Goal: Task Accomplishment & Management: Use online tool/utility

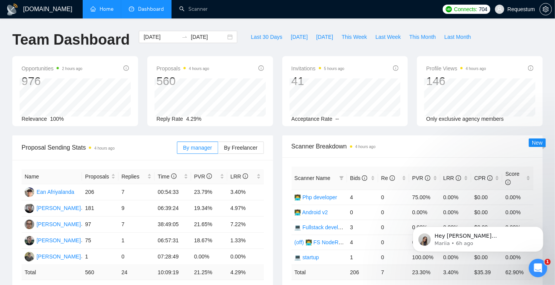
click at [113, 12] on link "Home" at bounding box center [101, 9] width 23 height 7
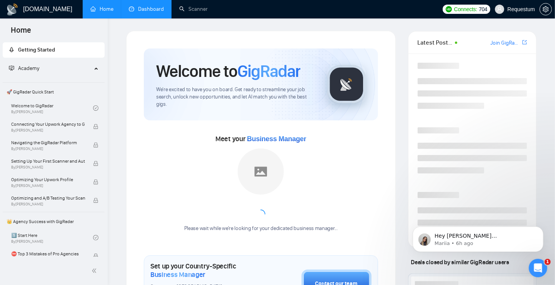
click at [138, 9] on link "Dashboard" at bounding box center [146, 9] width 35 height 7
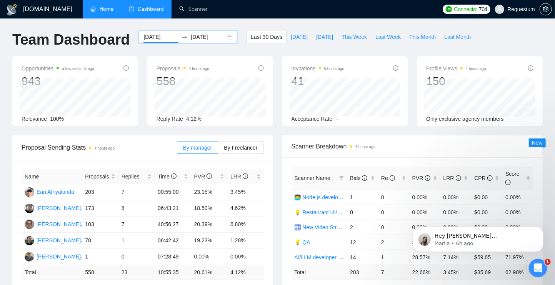
click at [158, 37] on input "[DATE]" at bounding box center [160, 37] width 35 height 8
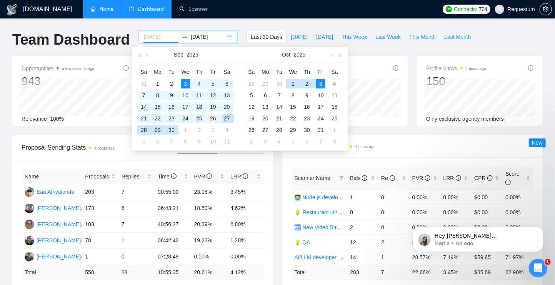
type input "[DATE]"
click at [213, 116] on div "26" at bounding box center [212, 118] width 9 height 9
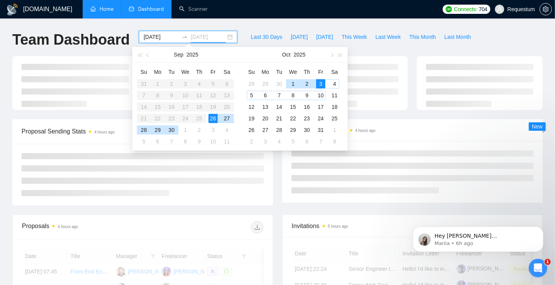
type input "[DATE]"
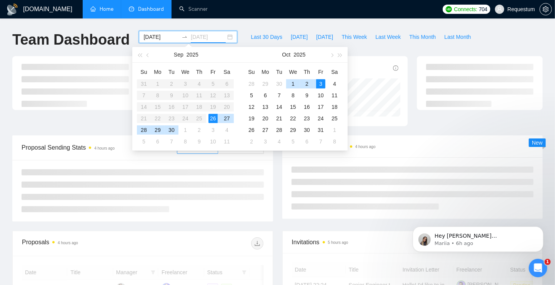
click at [322, 84] on div "3" at bounding box center [320, 83] width 9 height 9
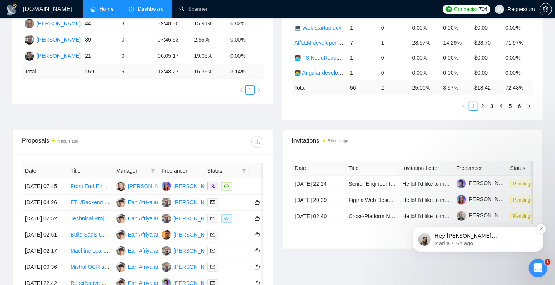
scroll to position [186, 0]
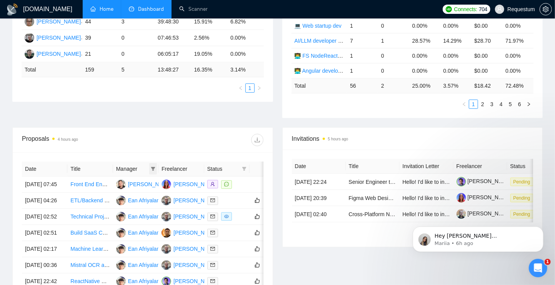
click at [151, 166] on icon "filter" at bounding box center [153, 168] width 5 height 5
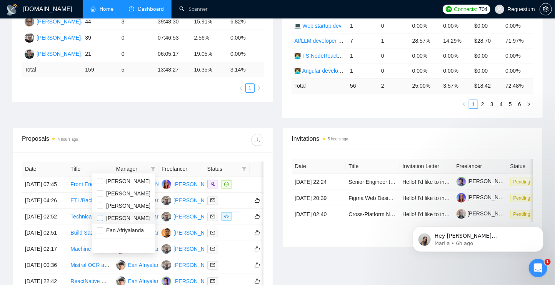
click at [103, 217] on input "checkbox" at bounding box center [100, 218] width 6 height 6
checkbox input "true"
click at [125, 125] on div "Proposal Sending Stats 4 hours ago By manager By Freelancer Name Proposals Repl…" at bounding box center [277, 38] width 539 height 178
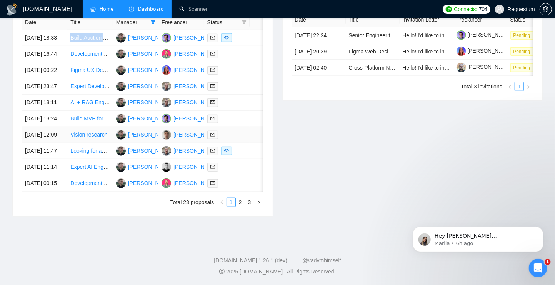
scroll to position [401, 0]
click at [243, 205] on link "2" at bounding box center [240, 202] width 8 height 8
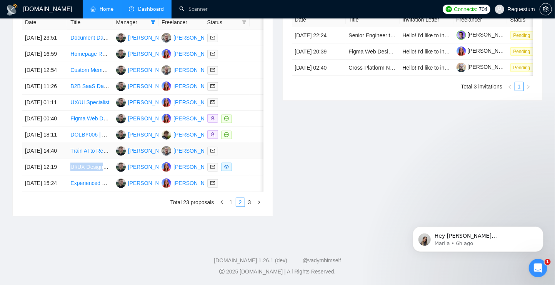
scroll to position [377, 0]
click at [247, 206] on link "3" at bounding box center [249, 202] width 8 height 8
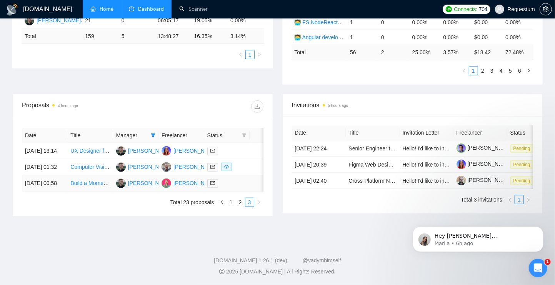
scroll to position [245, 0]
click at [228, 203] on link "1" at bounding box center [231, 202] width 8 height 8
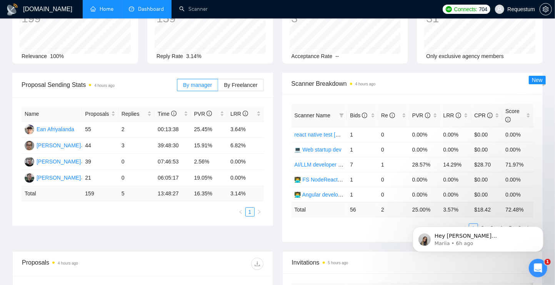
scroll to position [81, 0]
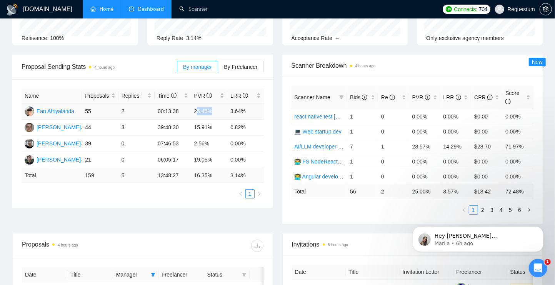
drag, startPoint x: 197, startPoint y: 111, endPoint x: 215, endPoint y: 113, distance: 18.1
click at [216, 112] on td "25.45%" at bounding box center [209, 111] width 36 height 16
click at [213, 111] on td "25.45%" at bounding box center [209, 111] width 36 height 16
drag, startPoint x: 190, startPoint y: 108, endPoint x: 212, endPoint y: 110, distance: 22.0
click at [212, 110] on tr "Ean Afriyalanda 55 2 00:13:38 25.45% 3.64%" at bounding box center [143, 111] width 242 height 16
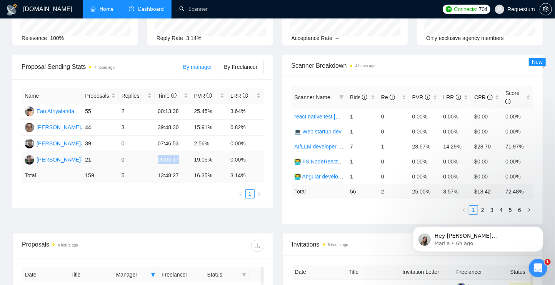
drag, startPoint x: 156, startPoint y: 158, endPoint x: 181, endPoint y: 156, distance: 25.8
click at [181, 156] on td "06:05:17" at bounding box center [173, 160] width 36 height 16
drag, startPoint x: 123, startPoint y: 128, endPoint x: 131, endPoint y: 129, distance: 8.9
click at [131, 129] on td "3" at bounding box center [136, 128] width 36 height 16
drag, startPoint x: 182, startPoint y: 141, endPoint x: 204, endPoint y: 141, distance: 22.3
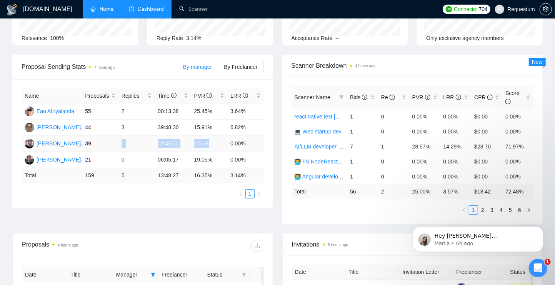
click at [217, 141] on tr "[PERSON_NAME] 39 0 07:46:53 2.56% 0.00%" at bounding box center [143, 144] width 242 height 16
click at [204, 141] on td "2.56%" at bounding box center [209, 144] width 36 height 16
click at [200, 141] on td "2.56%" at bounding box center [209, 144] width 36 height 16
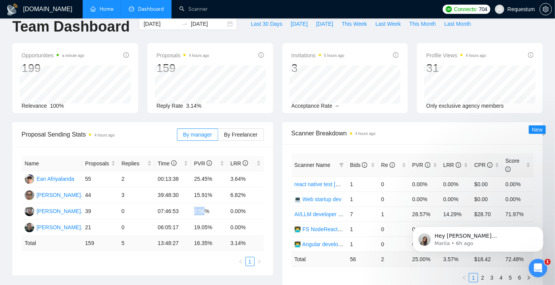
scroll to position [0, 0]
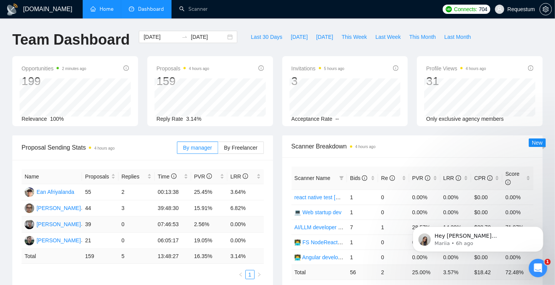
click at [223, 224] on td "2.56%" at bounding box center [209, 224] width 36 height 16
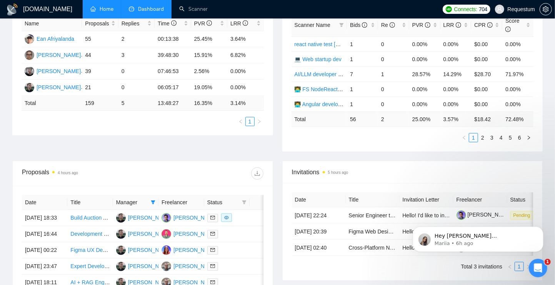
scroll to position [153, 0]
click at [374, 28] on div "Bids" at bounding box center [362, 25] width 25 height 8
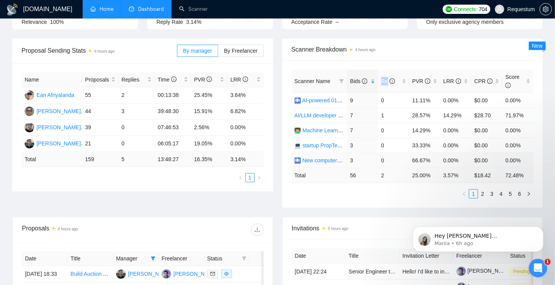
scroll to position [92, 0]
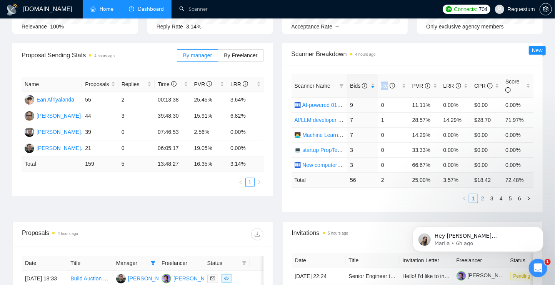
click at [483, 196] on link "2" at bounding box center [482, 198] width 8 height 8
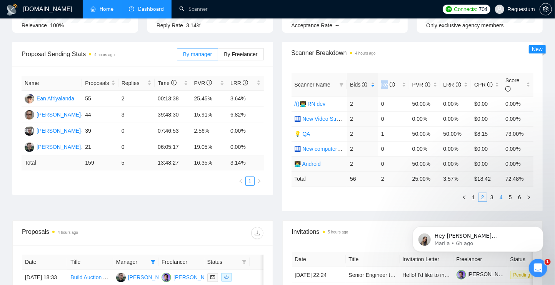
scroll to position [94, 0]
click at [493, 196] on link "3" at bounding box center [491, 197] width 8 height 8
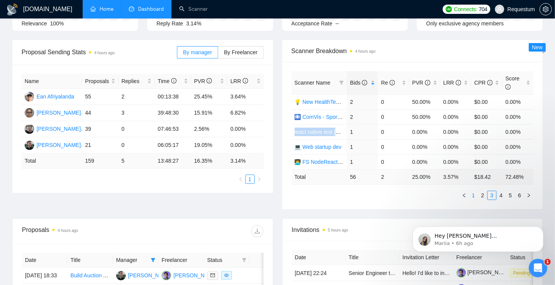
click at [474, 194] on link "1" at bounding box center [473, 195] width 8 height 8
drag, startPoint x: 197, startPoint y: 144, endPoint x: 206, endPoint y: 146, distance: 8.7
click at [208, 146] on td "19.05%" at bounding box center [209, 145] width 36 height 16
click at [206, 146] on td "19.05%" at bounding box center [209, 145] width 36 height 16
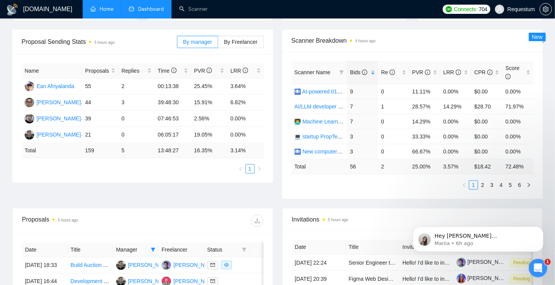
scroll to position [103, 0]
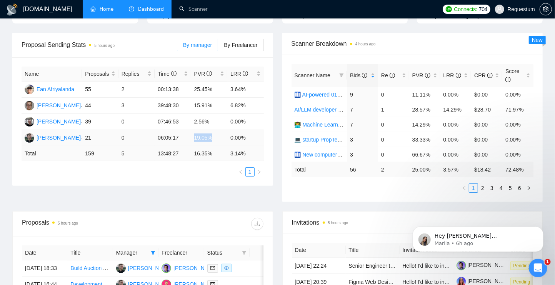
drag, startPoint x: 194, startPoint y: 136, endPoint x: 212, endPoint y: 136, distance: 18.1
click at [212, 136] on td "19.05%" at bounding box center [209, 138] width 36 height 16
click at [199, 134] on td "19.05%" at bounding box center [209, 138] width 36 height 16
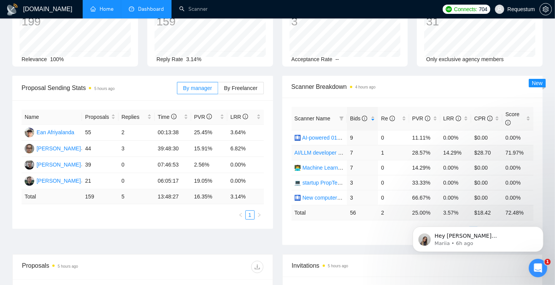
scroll to position [0, 0]
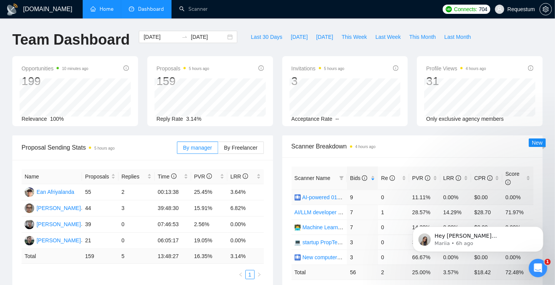
click at [314, 198] on link "🛄 AI-powered 01/10(t) changed end" at bounding box center [338, 197] width 88 height 6
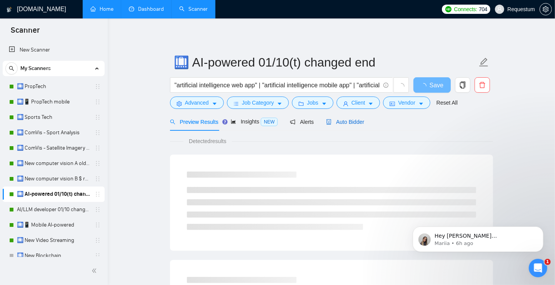
click at [354, 124] on span "Auto Bidder" at bounding box center [345, 122] width 38 height 6
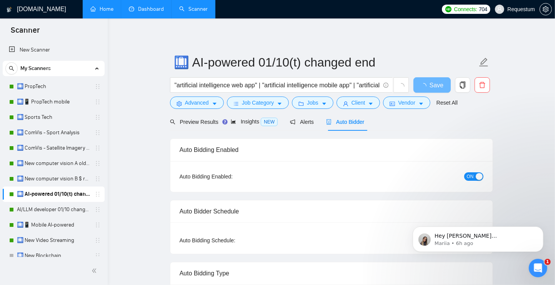
checkbox input "true"
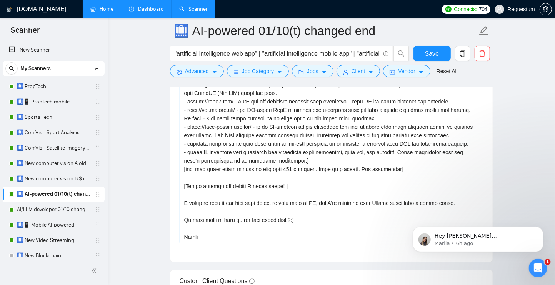
scroll to position [974, 0]
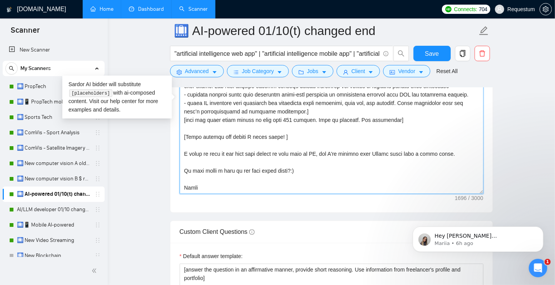
drag, startPoint x: 192, startPoint y: 163, endPoint x: 327, endPoint y: 169, distance: 135.4
click at [327, 169] on textarea "Cover letter template:" at bounding box center [332, 107] width 304 height 173
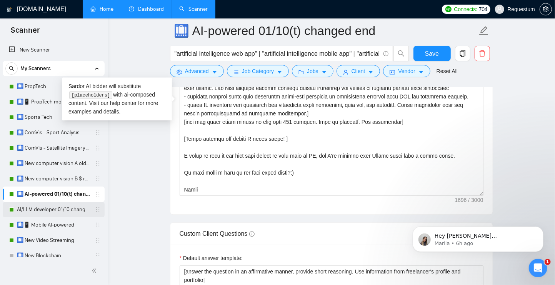
click at [58, 211] on link "AI/LLM developer 01/10 changed end" at bounding box center [53, 209] width 73 height 15
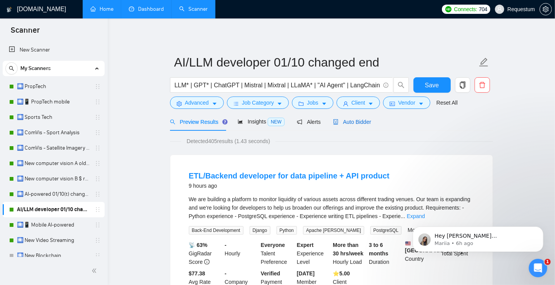
click at [361, 122] on span "Auto Bidder" at bounding box center [352, 122] width 38 height 6
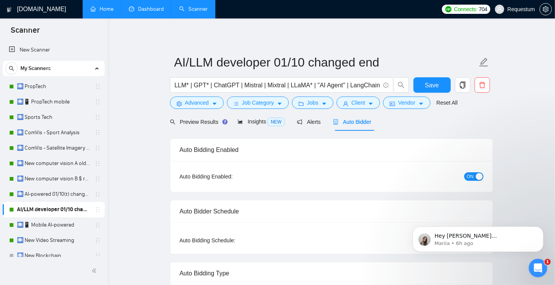
checkbox input "true"
click at [38, 134] on link "🛄 ComVis - Sport Analysis" at bounding box center [53, 132] width 73 height 15
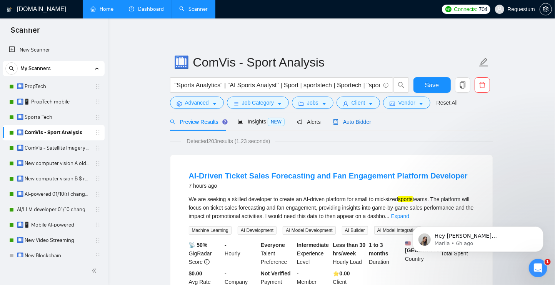
click at [352, 121] on span "Auto Bidder" at bounding box center [352, 122] width 38 height 6
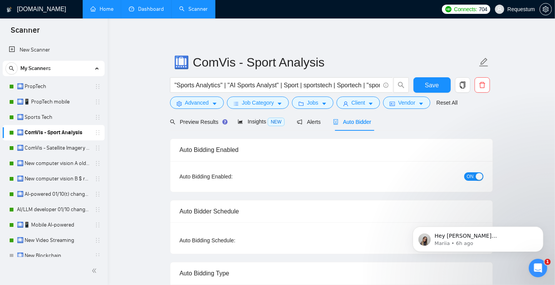
checkbox input "true"
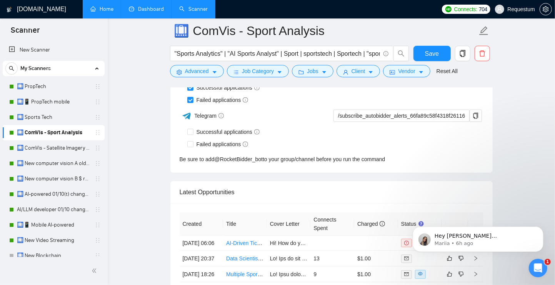
scroll to position [2008, 0]
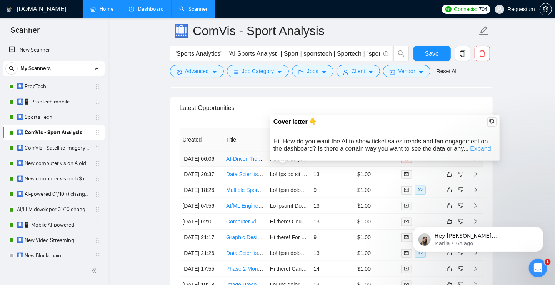
click at [484, 149] on link "Expand" at bounding box center [480, 148] width 21 height 7
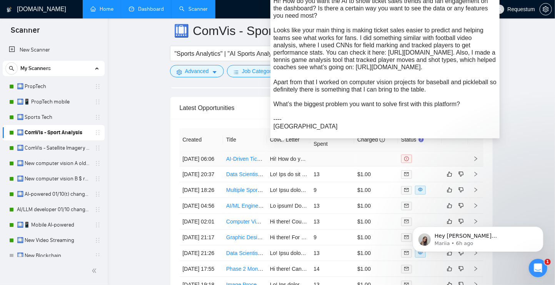
drag, startPoint x: 466, startPoint y: 125, endPoint x: 275, endPoint y: 126, distance: 191.1
click at [275, 126] on div "Hi! How do you want the AI to show ticket sales trends and fan engagement on th…" at bounding box center [384, 63] width 223 height 133
click at [428, 126] on div "Hi! How do you want the AI to show ticket sales trends and fan engagement on th…" at bounding box center [384, 63] width 223 height 133
drag, startPoint x: 471, startPoint y: 125, endPoint x: 274, endPoint y: 126, distance: 196.8
click at [274, 126] on div "Hi! How do you want the AI to show ticket sales trends and fan engagement on th…" at bounding box center [384, 63] width 223 height 133
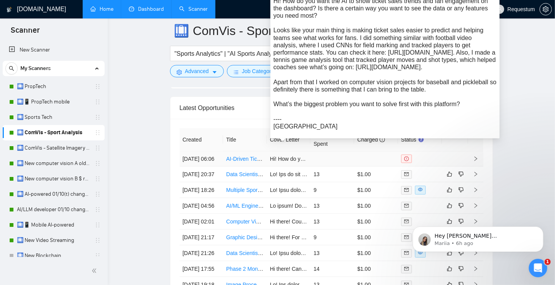
click at [434, 126] on div "Hi! How do you want the AI to show ticket sales trends and fan engagement on th…" at bounding box center [384, 63] width 223 height 133
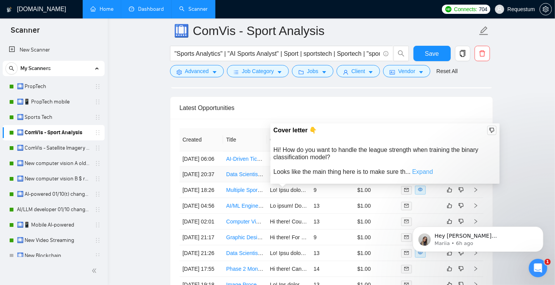
click at [433, 171] on link "Expand" at bounding box center [422, 171] width 21 height 7
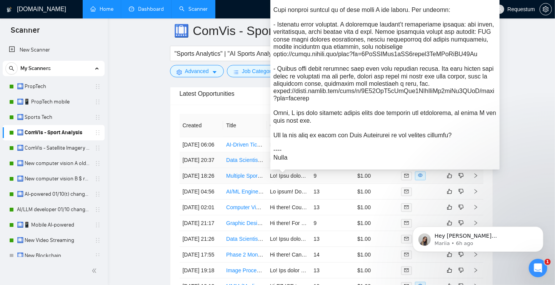
scroll to position [2026, 0]
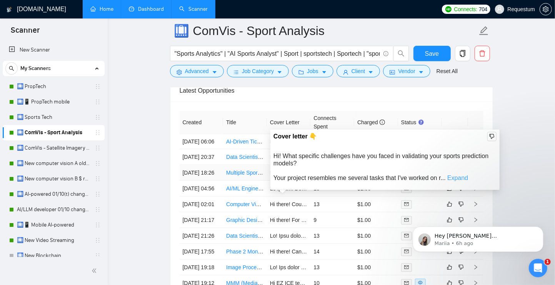
click at [460, 176] on link "Expand" at bounding box center [457, 178] width 21 height 7
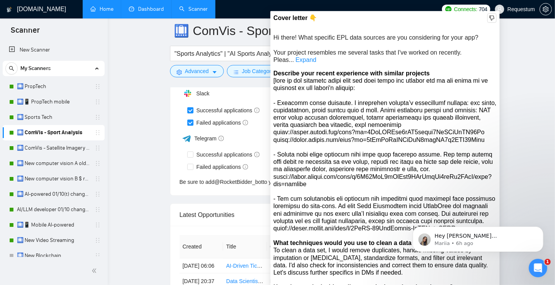
scroll to position [1901, 0]
click at [299, 60] on link "Expand" at bounding box center [305, 60] width 21 height 7
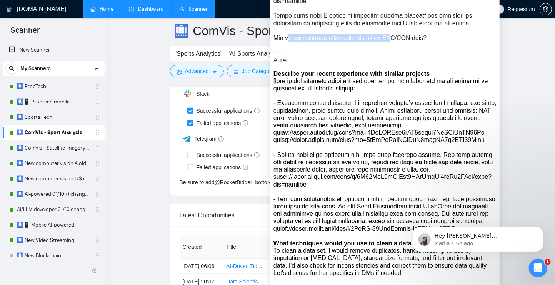
drag, startPoint x: 302, startPoint y: 39, endPoint x: 403, endPoint y: 39, distance: 100.7
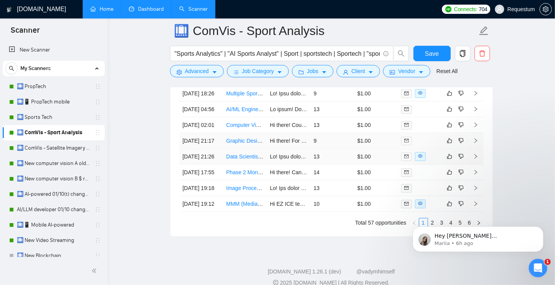
scroll to position [2105, 0]
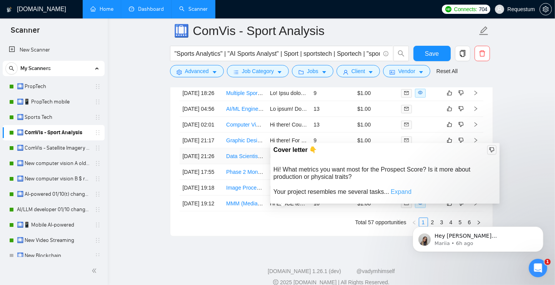
click at [403, 190] on link "Expand" at bounding box center [401, 191] width 21 height 7
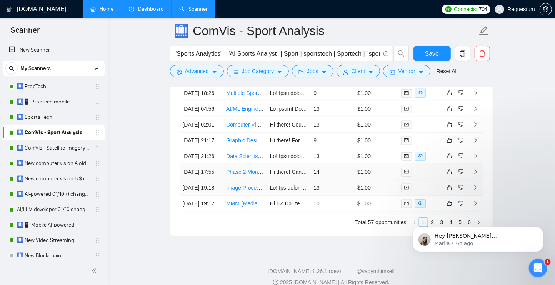
scroll to position [2118, 0]
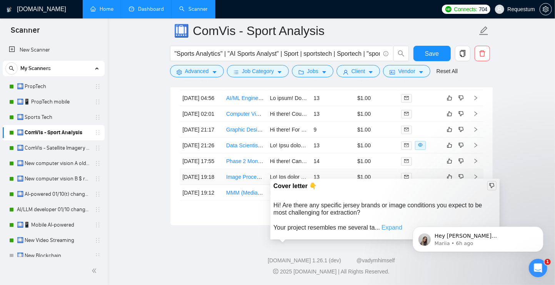
click at [391, 226] on link "Expand" at bounding box center [391, 227] width 21 height 7
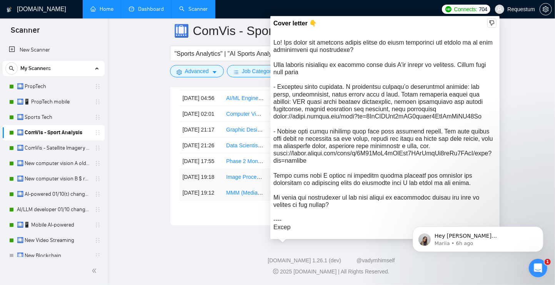
scroll to position [2180, 0]
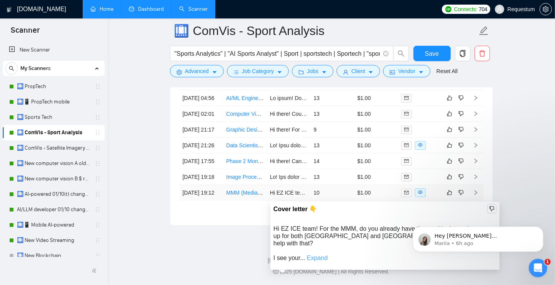
click at [324, 255] on link "Expand" at bounding box center [317, 258] width 21 height 7
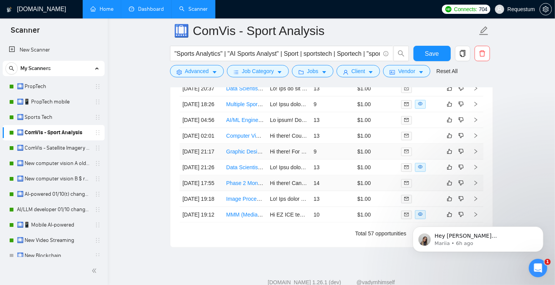
scroll to position [2093, 0]
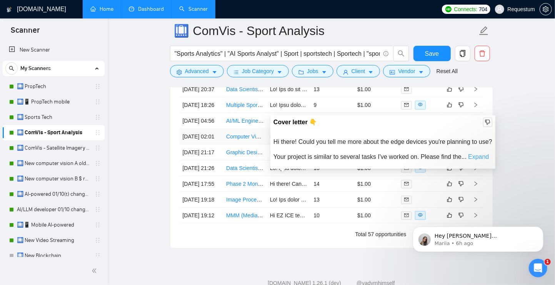
click at [483, 157] on link "Expand" at bounding box center [478, 156] width 21 height 7
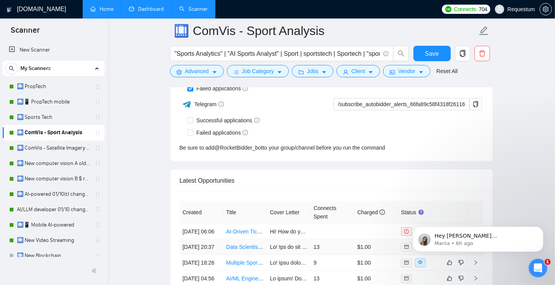
scroll to position [1985, 0]
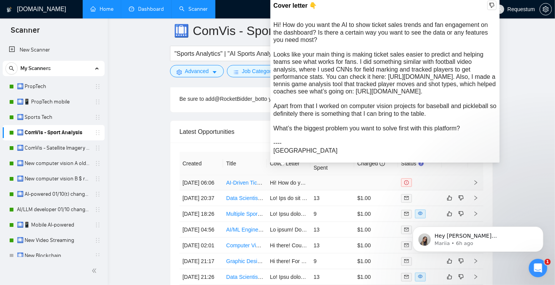
drag, startPoint x: 307, startPoint y: 148, endPoint x: 463, endPoint y: 149, distance: 155.7
click at [463, 149] on div "Hi! How do you want the AI to show ticket sales trends and fan engagement on th…" at bounding box center [384, 87] width 223 height 133
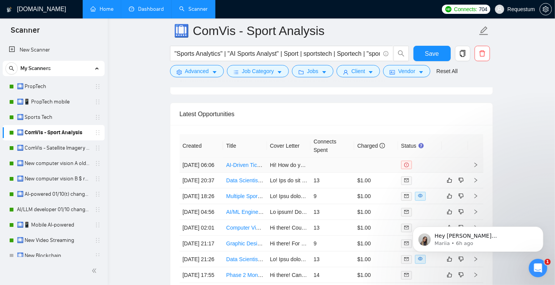
scroll to position [2011, 0]
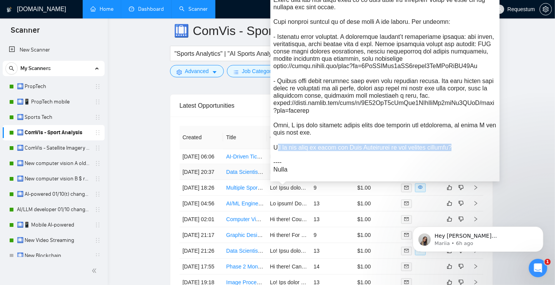
drag, startPoint x: 474, startPoint y: 145, endPoint x: 276, endPoint y: 145, distance: 198.0
click at [276, 145] on div "Hi! How do you want to handle the league strength when training the binary clas…" at bounding box center [384, 73] width 223 height 199
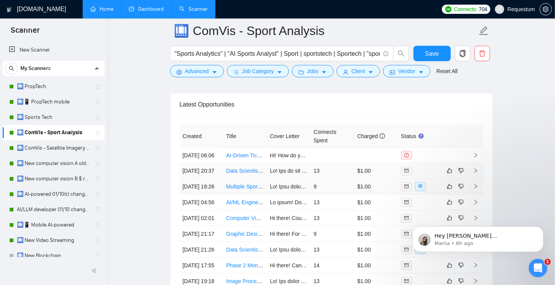
scroll to position [2012, 0]
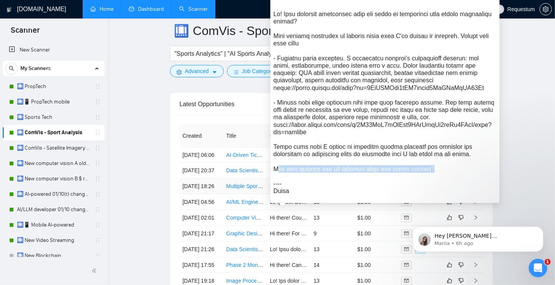
drag, startPoint x: 279, startPoint y: 169, endPoint x: 450, endPoint y: 165, distance: 171.1
click at [450, 165] on div "Hi! What specific challenges have you faced in validating your sports predictio…" at bounding box center [384, 102] width 223 height 185
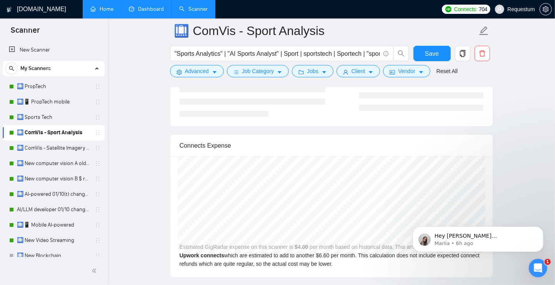
scroll to position [1547, 0]
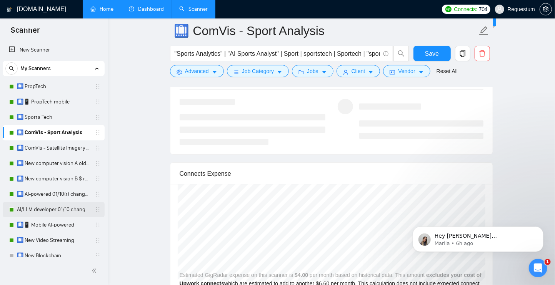
click at [50, 211] on link "AI/LLM developer 01/10 changed end" at bounding box center [53, 209] width 73 height 15
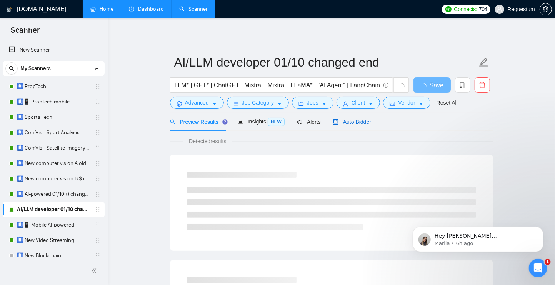
click at [355, 124] on span "Auto Bidder" at bounding box center [352, 122] width 38 height 6
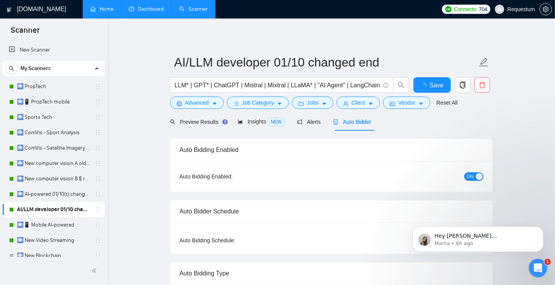
checkbox input "true"
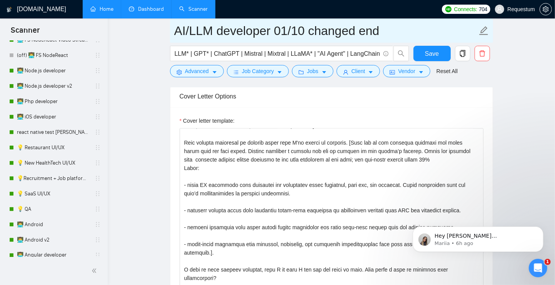
scroll to position [618, 0]
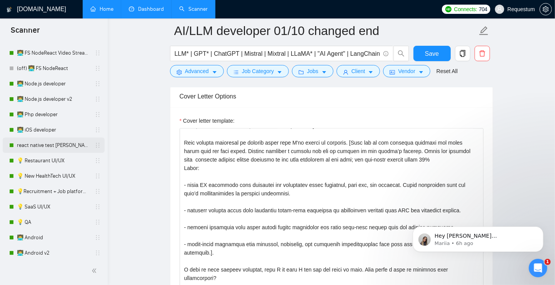
click at [59, 146] on link "react native test [PERSON_NAME] 01/10" at bounding box center [53, 145] width 73 height 15
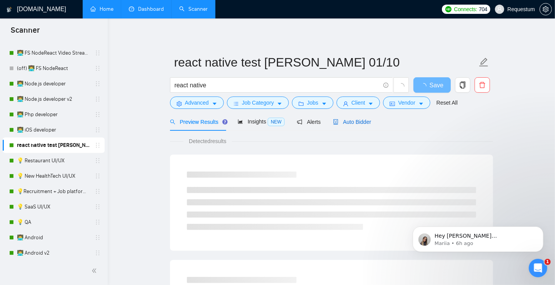
click at [358, 120] on span "Auto Bidder" at bounding box center [352, 122] width 38 height 6
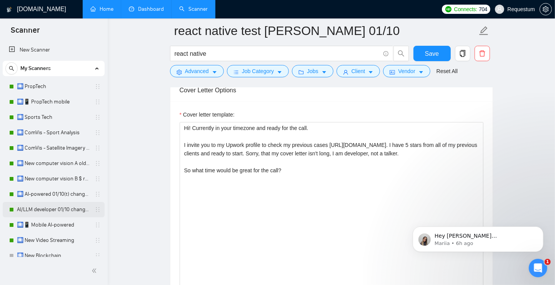
click at [48, 208] on link "AI/LLM developer 01/10 changed end" at bounding box center [53, 209] width 73 height 15
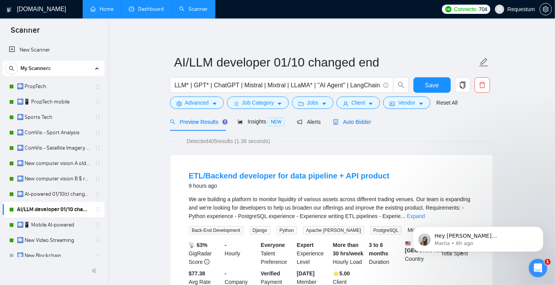
click at [362, 122] on span "Auto Bidder" at bounding box center [352, 122] width 38 height 6
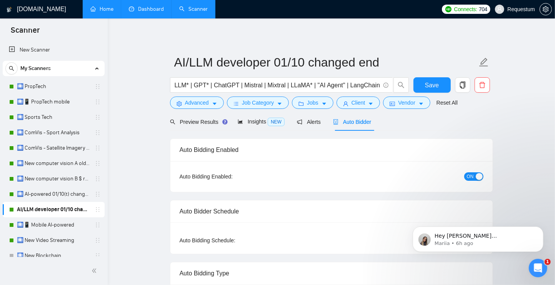
checkbox input "true"
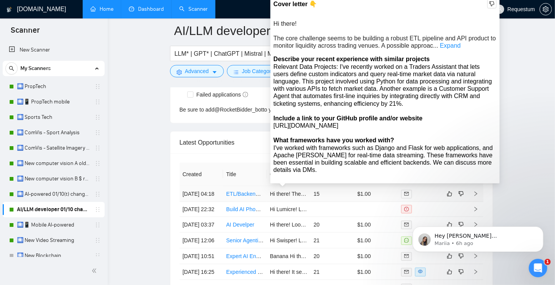
scroll to position [1927, 0]
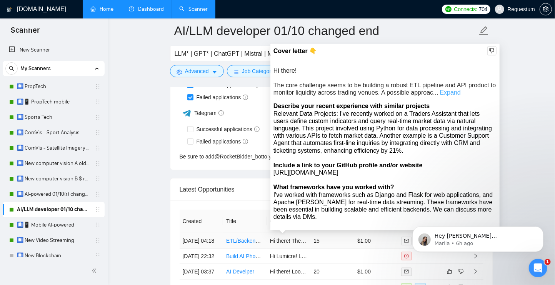
click at [457, 93] on link "Expand" at bounding box center [450, 92] width 21 height 7
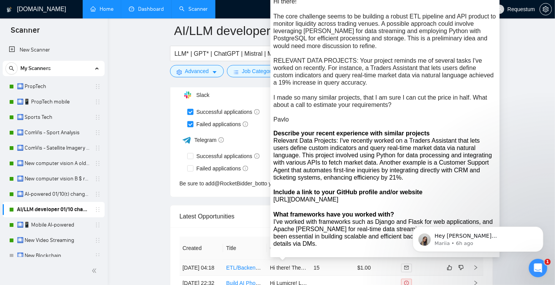
scroll to position [1888, 0]
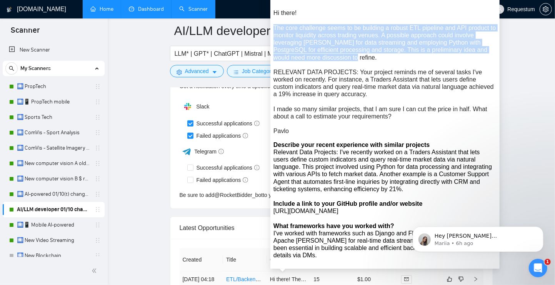
drag, startPoint x: 275, startPoint y: 29, endPoint x: 363, endPoint y: 53, distance: 91.3
click at [363, 53] on div "Hi there! The core challenge seems to be building a robust ETL pipeline and API…" at bounding box center [384, 71] width 223 height 125
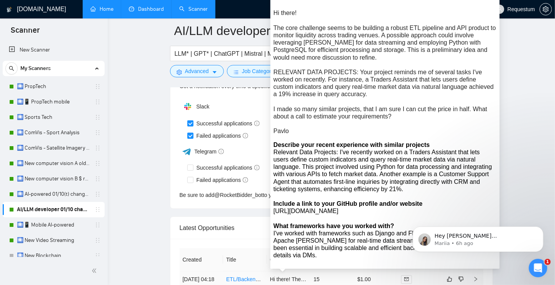
click at [295, 27] on div "Hi there! The core challenge seems to be building a robust ETL pipeline and API…" at bounding box center [384, 71] width 223 height 125
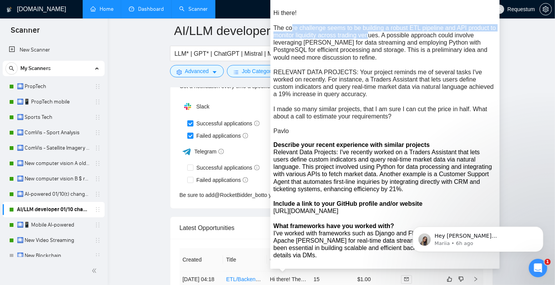
drag, startPoint x: 299, startPoint y: 28, endPoint x: 378, endPoint y: 35, distance: 79.5
click at [378, 35] on div "Hi there! The core challenge seems to be building a robust ETL pipeline and API…" at bounding box center [384, 71] width 223 height 125
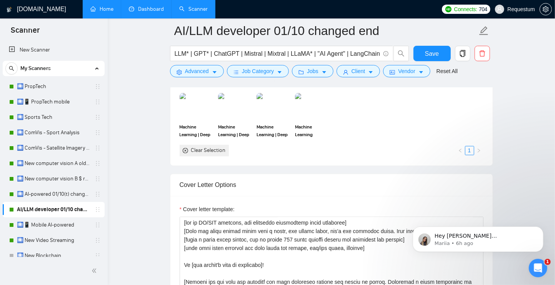
scroll to position [772, 0]
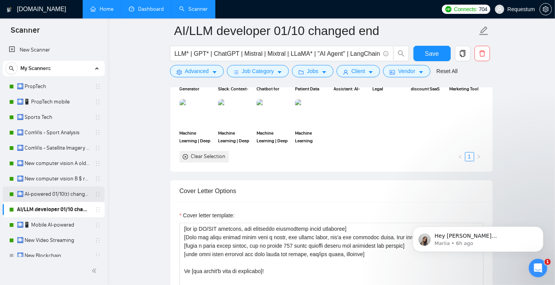
click at [47, 193] on link "🛄 AI-powered 01/10(t) changed end" at bounding box center [53, 193] width 73 height 15
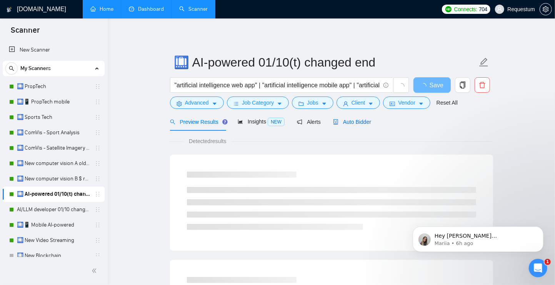
click at [362, 121] on span "Auto Bidder" at bounding box center [352, 122] width 38 height 6
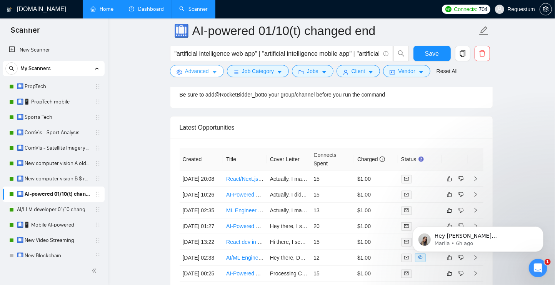
scroll to position [2022, 0]
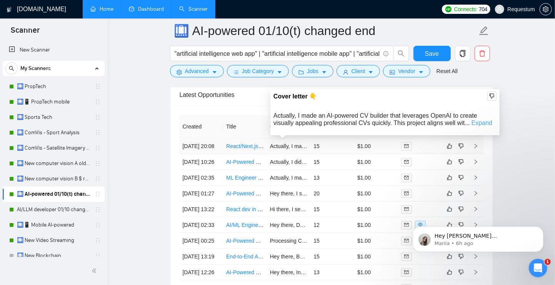
click at [484, 123] on link "Expand" at bounding box center [481, 123] width 21 height 7
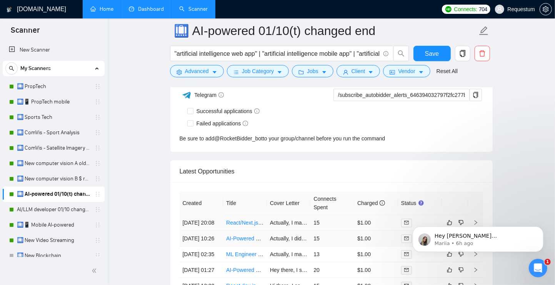
scroll to position [1982, 0]
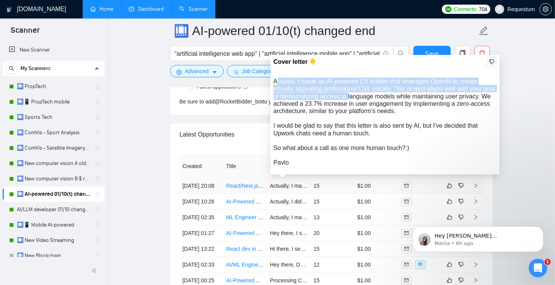
drag, startPoint x: 276, startPoint y: 79, endPoint x: 363, endPoint y: 93, distance: 88.7
click at [363, 93] on div "Actually, I made an AI-powered CV builder that leverages OpenAI to create visua…" at bounding box center [384, 122] width 223 height 88
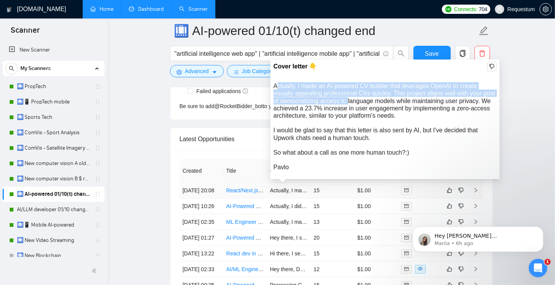
scroll to position [1974, 0]
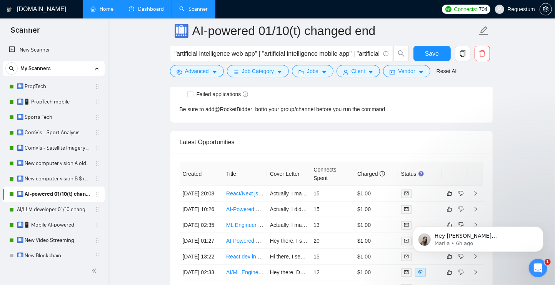
click at [148, 10] on link "Dashboard" at bounding box center [146, 9] width 35 height 7
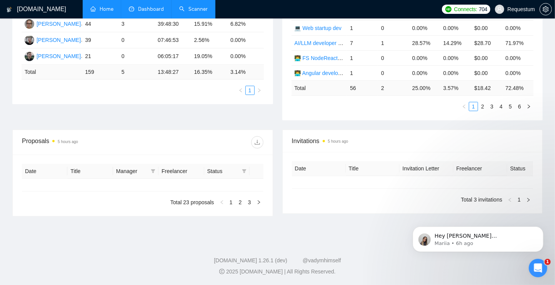
type input "[DATE]"
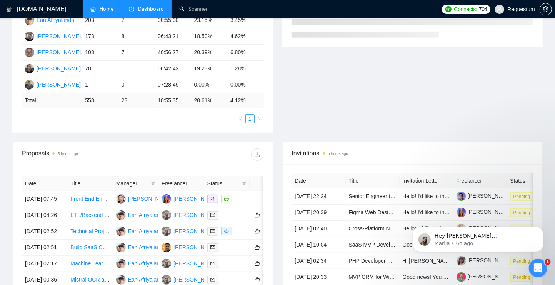
scroll to position [188, 0]
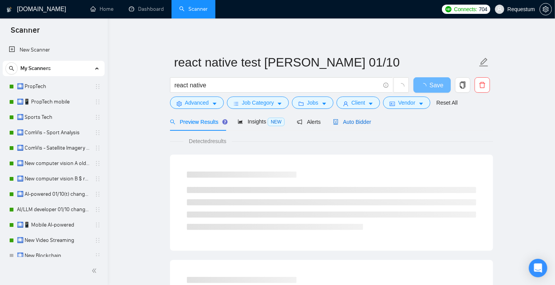
click at [355, 123] on span "Auto Bidder" at bounding box center [352, 122] width 38 height 6
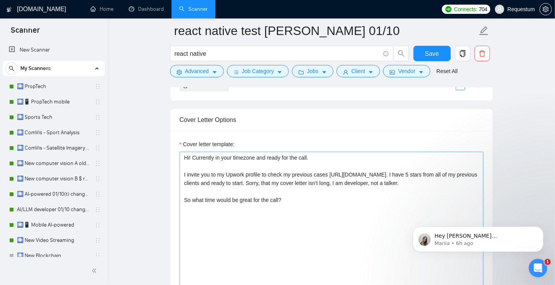
scroll to position [868, 0]
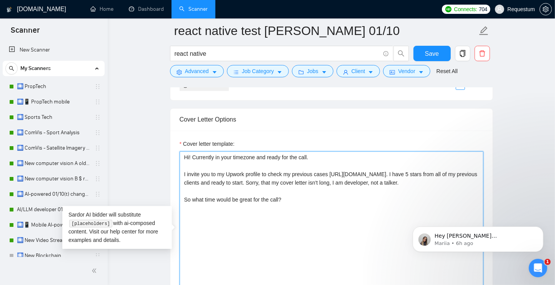
drag, startPoint x: 304, startPoint y: 199, endPoint x: 176, endPoint y: 151, distance: 137.0
click at [176, 151] on div "Cover letter template: Hi! Currently in your timezone and ready for the call. I…" at bounding box center [331, 236] width 322 height 212
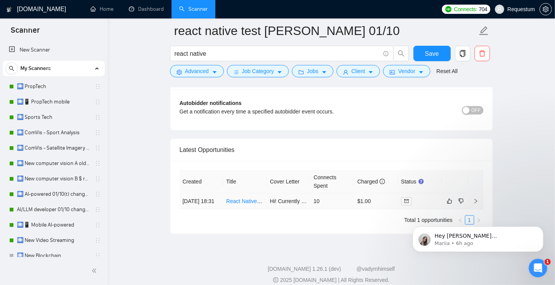
scroll to position [1894, 0]
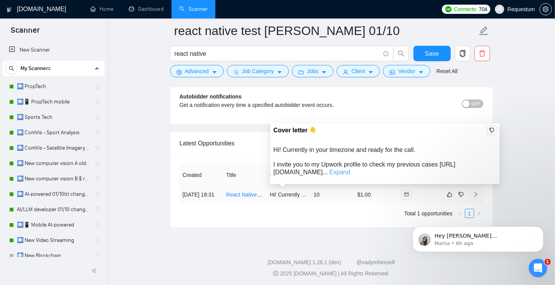
click at [350, 171] on link "Expand" at bounding box center [339, 172] width 21 height 7
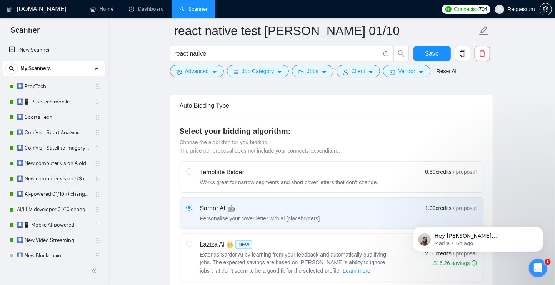
scroll to position [83, 0]
